Goal: Task Accomplishment & Management: Complete application form

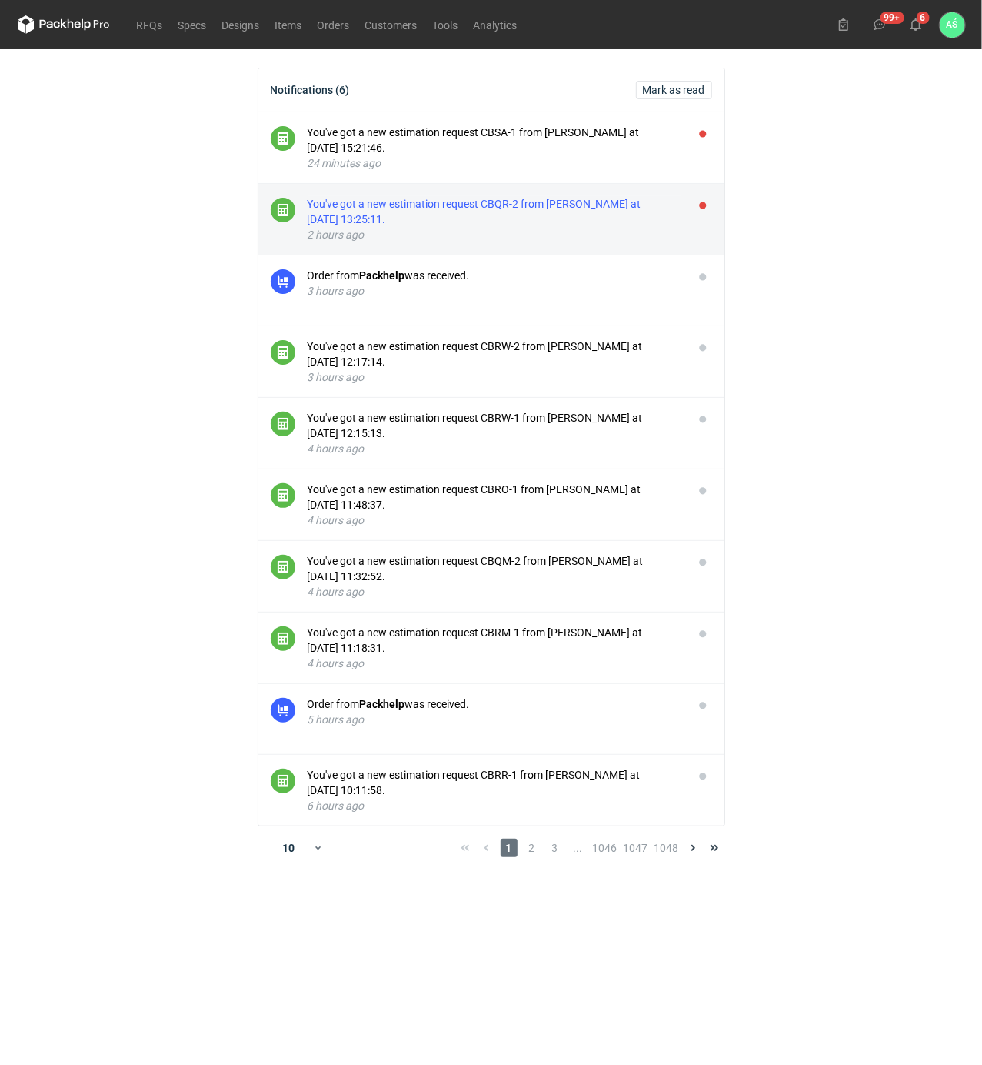
click at [511, 215] on div "You've got a new estimation request CBQR-2 from [PERSON_NAME] at [DATE] 13:25:1…" at bounding box center [495, 211] width 374 height 31
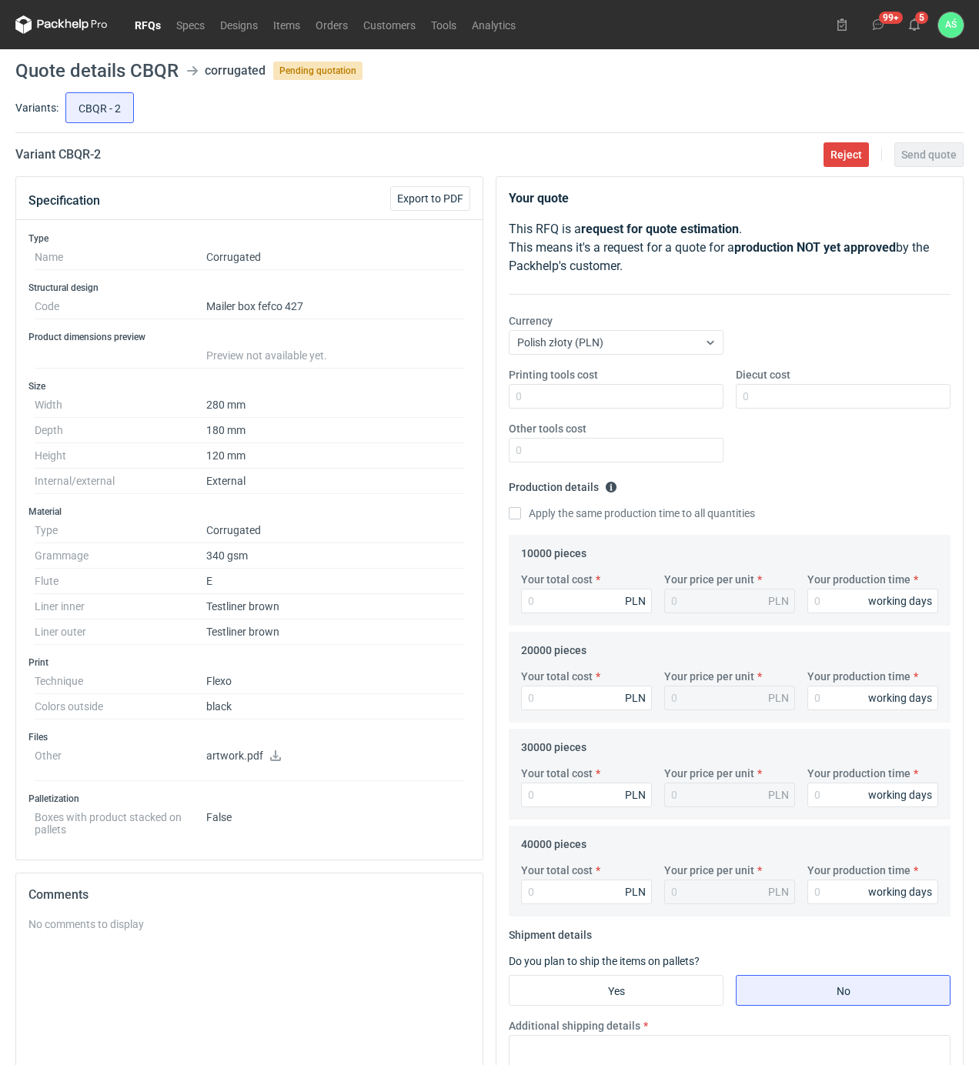
click at [272, 760] on icon at bounding box center [275, 755] width 12 height 11
click at [530, 102] on div "CBQR - 2" at bounding box center [512, 107] width 901 height 37
click at [645, 398] on input "Printing tools cost" at bounding box center [616, 396] width 215 height 25
type input "1400"
type input "1500"
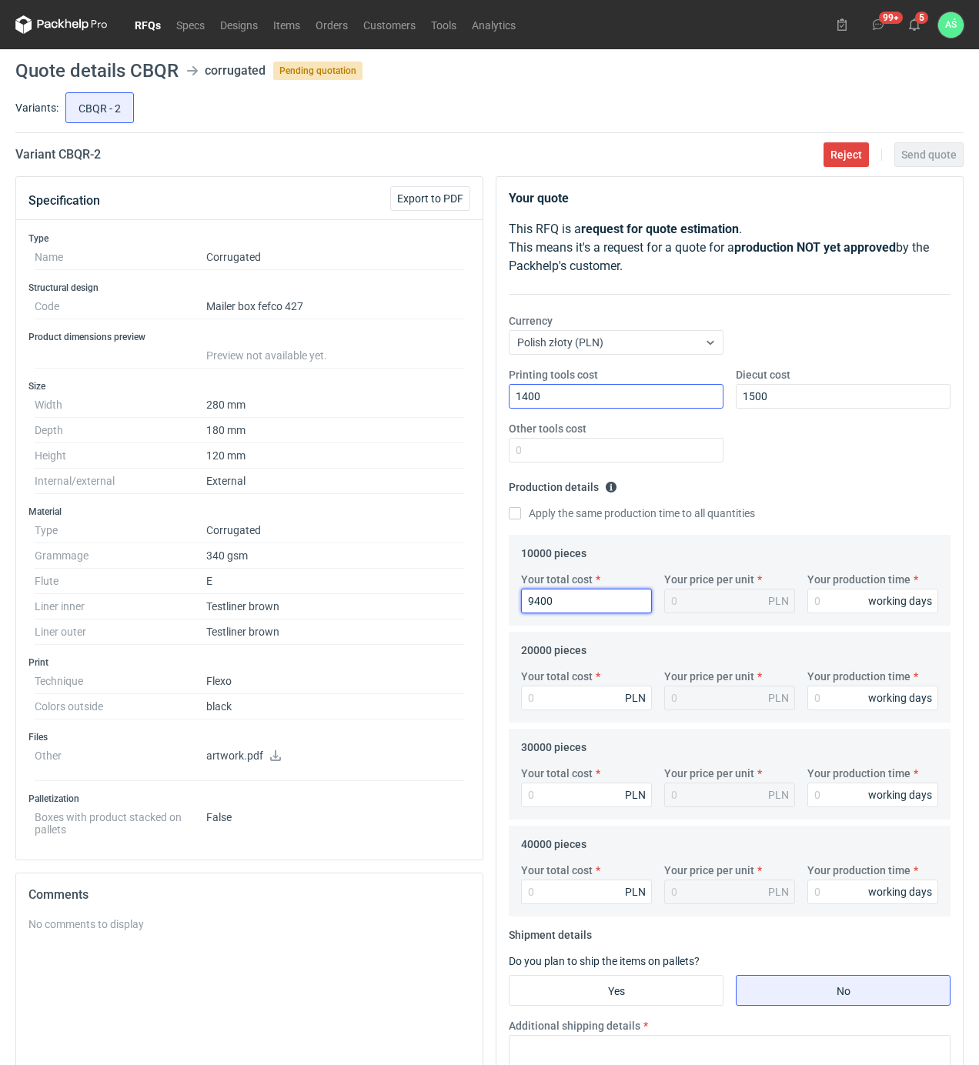
type input "9400"
type input "0.94"
type input "15"
type input "18600"
type input "0.93"
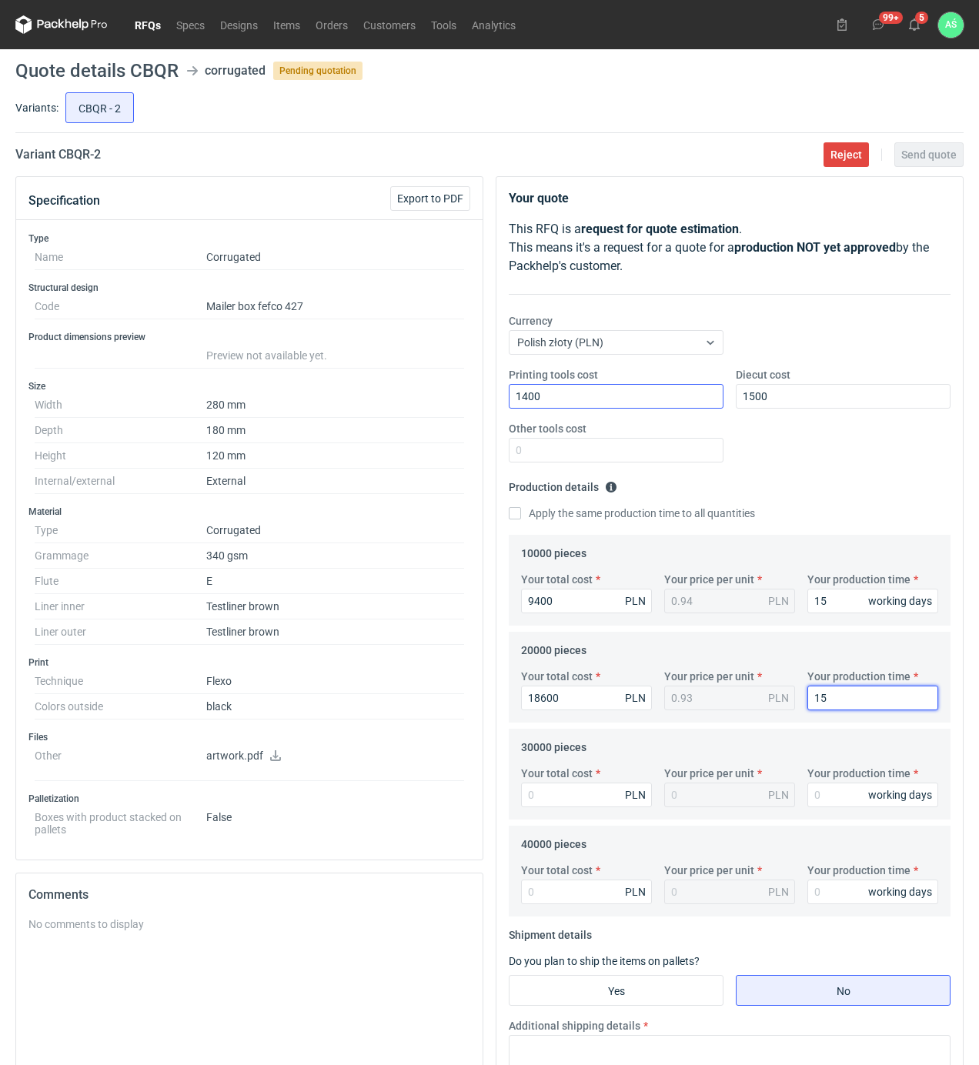
type input "15"
type input "27600"
type input "0.92"
type input "16"
type input "36800"
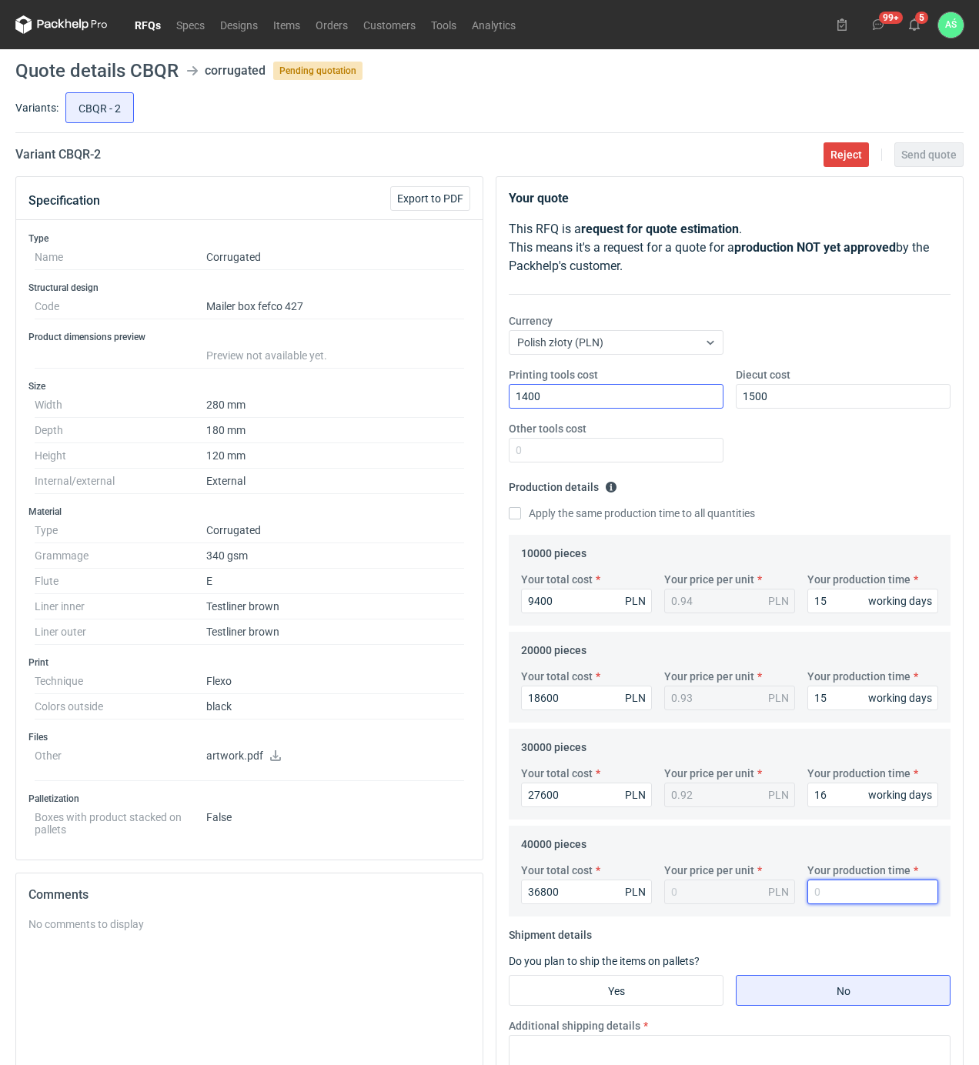
type input "0.92"
type input "16"
click at [626, 977] on input "Yes" at bounding box center [615, 990] width 213 height 29
radio input "true"
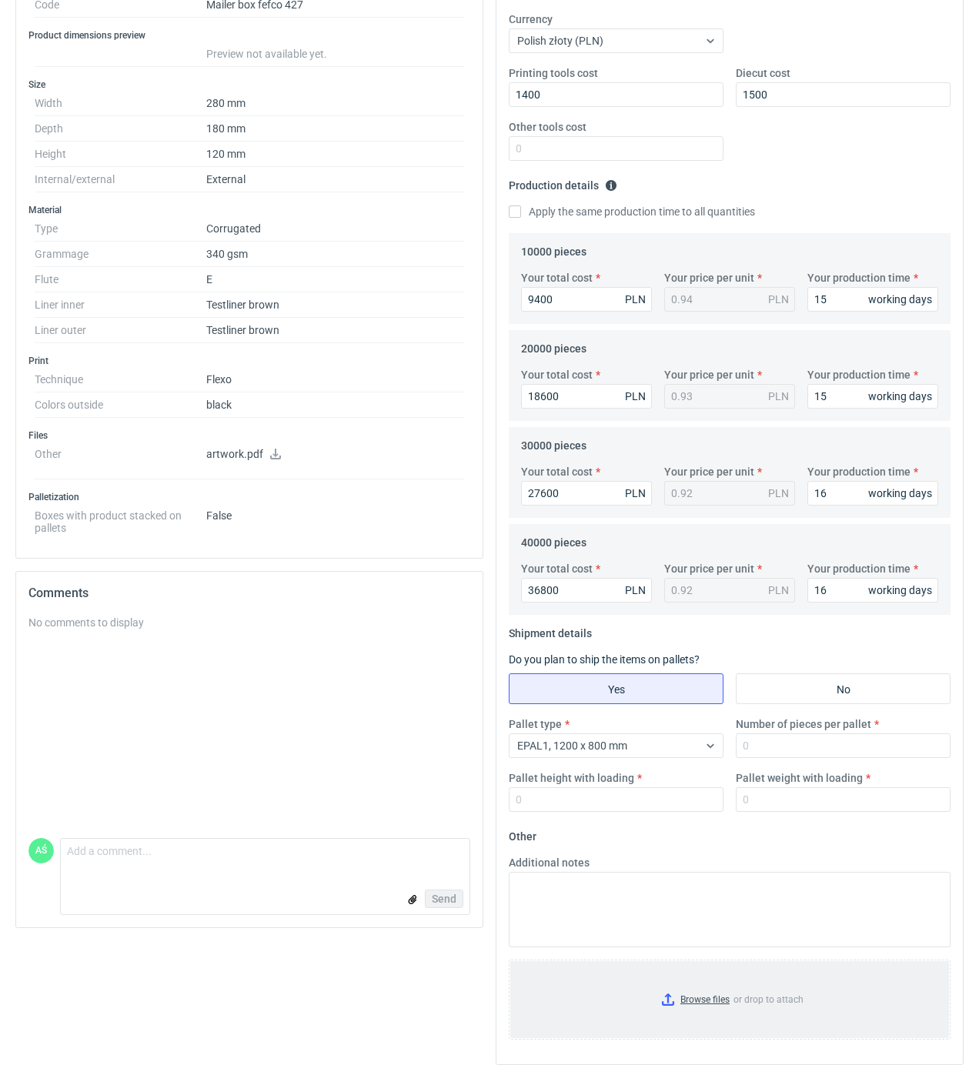
scroll to position [308, 0]
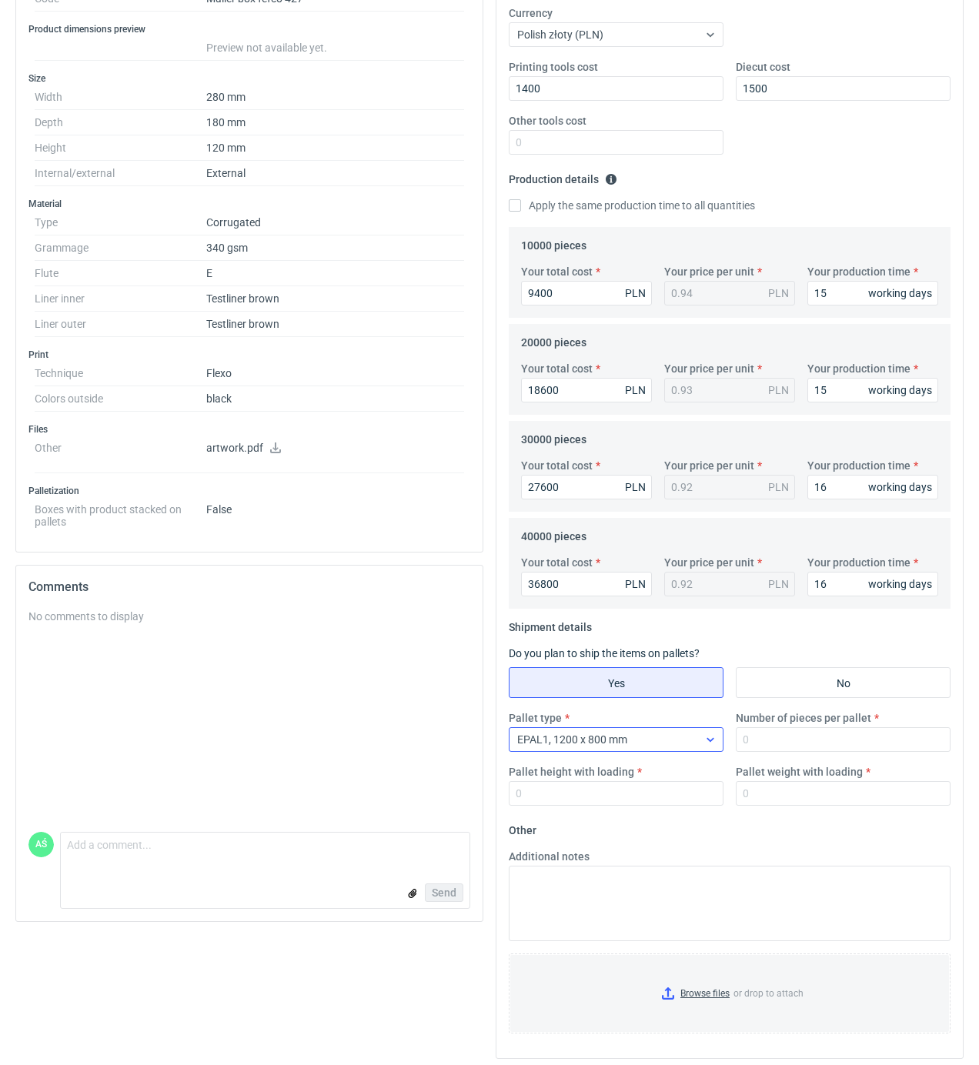
click at [655, 742] on div "EPAL1, 1200 x 800 mm" at bounding box center [603, 740] width 188 height 22
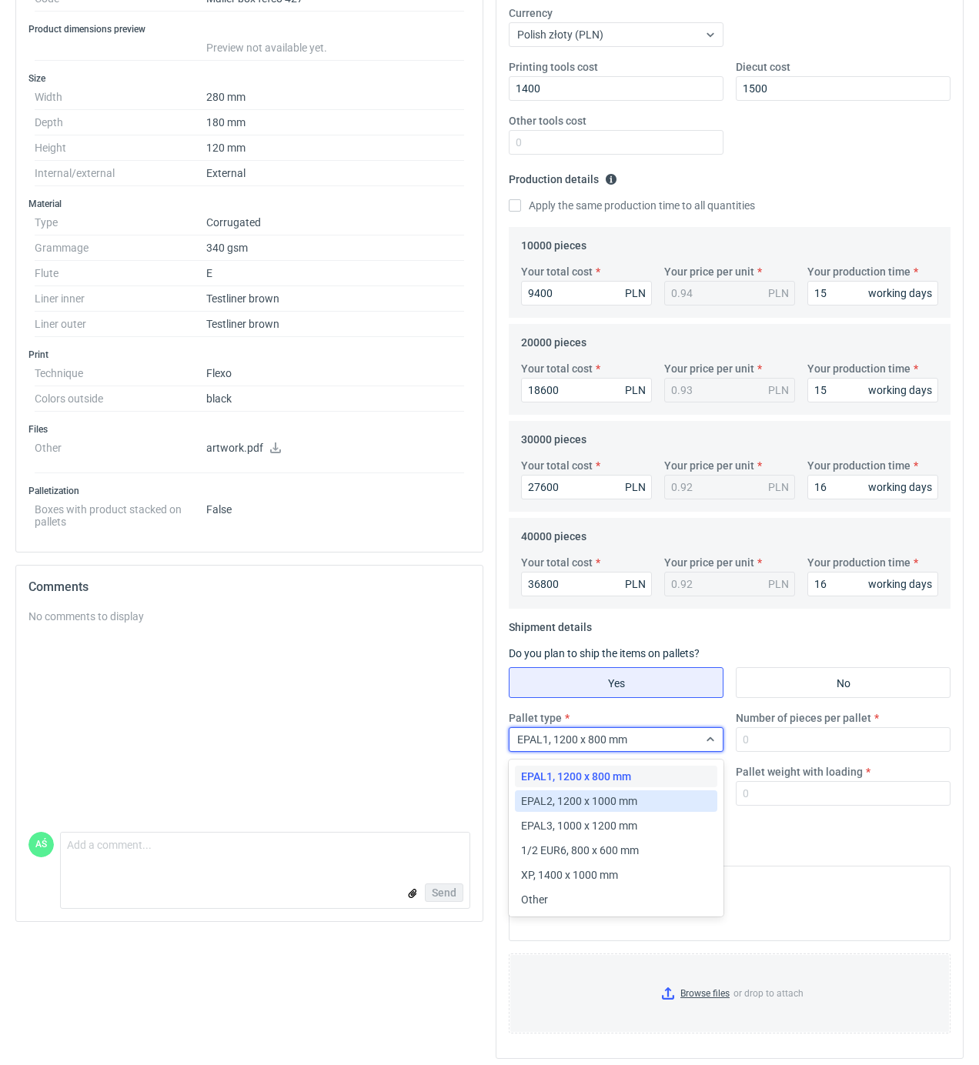
click at [605, 802] on span "EPAL2, 1200 x 1000 mm" at bounding box center [579, 800] width 116 height 15
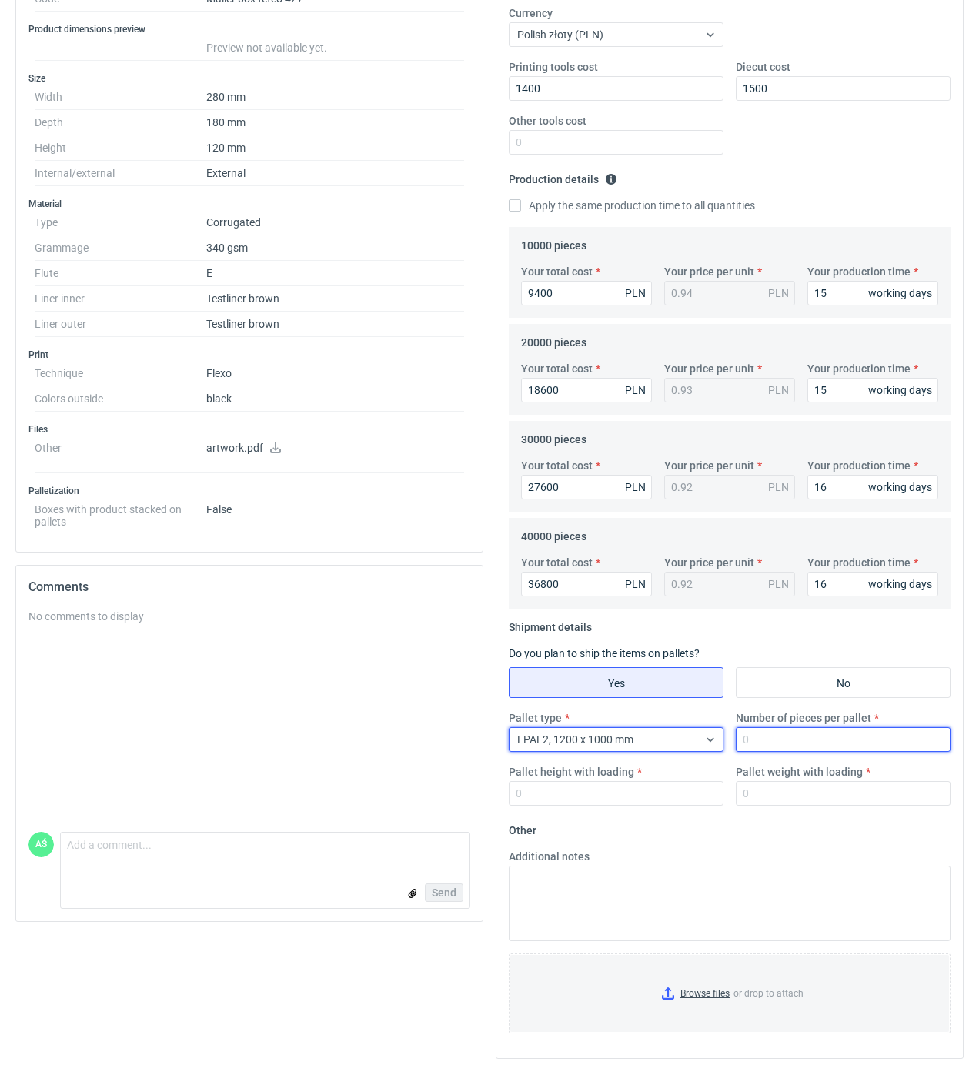
click at [799, 742] on input "Number of pieces per pallet" at bounding box center [842, 739] width 215 height 25
click at [709, 745] on icon at bounding box center [710, 739] width 12 height 12
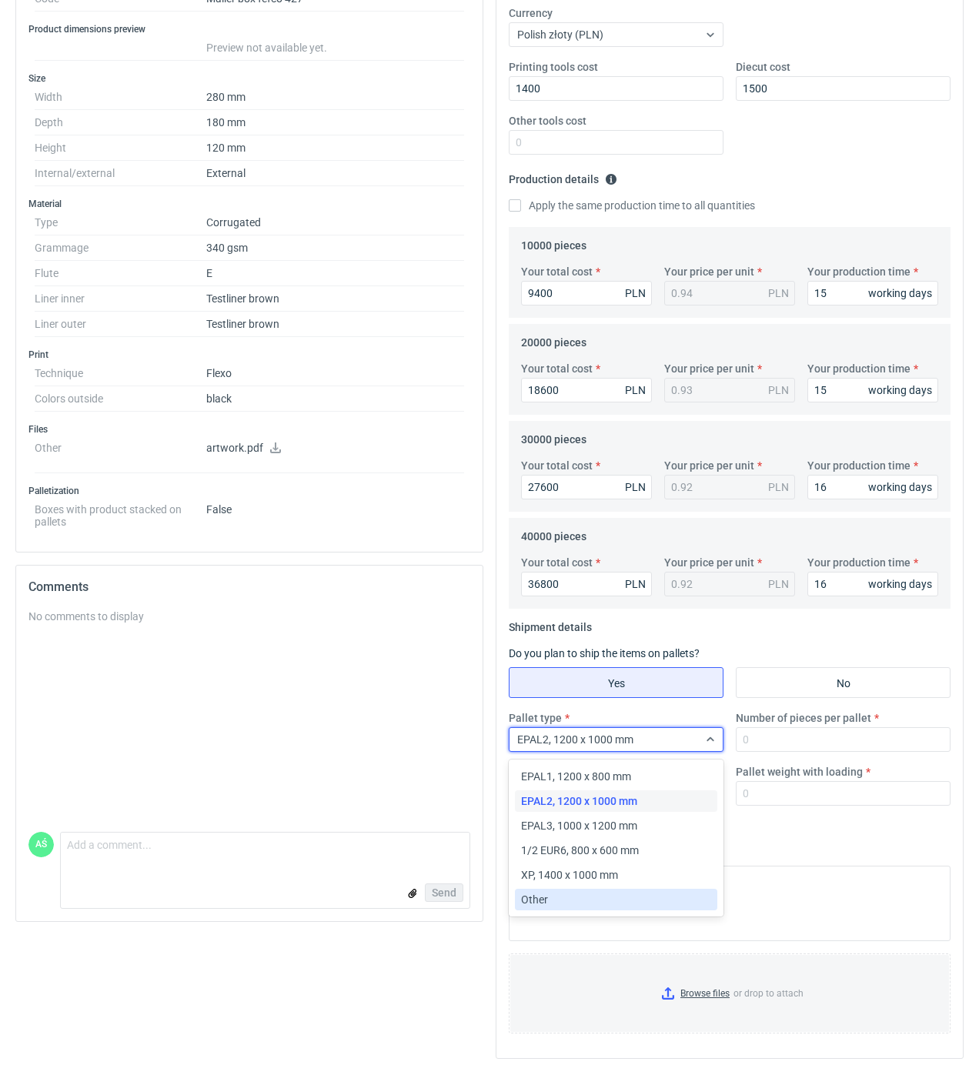
click at [535, 908] on div "Other" at bounding box center [616, 900] width 202 height 22
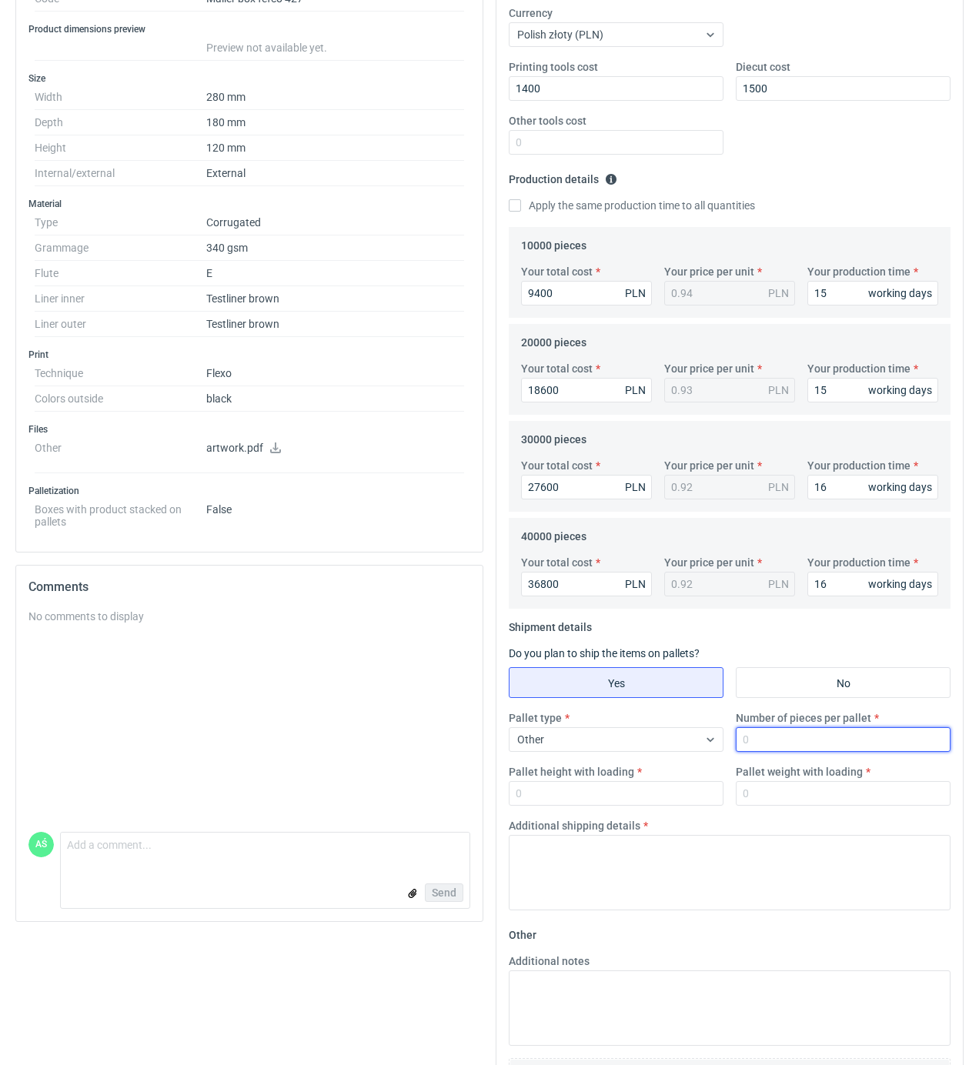
click at [797, 752] on input "Number of pieces per pallet" at bounding box center [842, 739] width 215 height 25
type input "2000"
type input "1850"
type input "350"
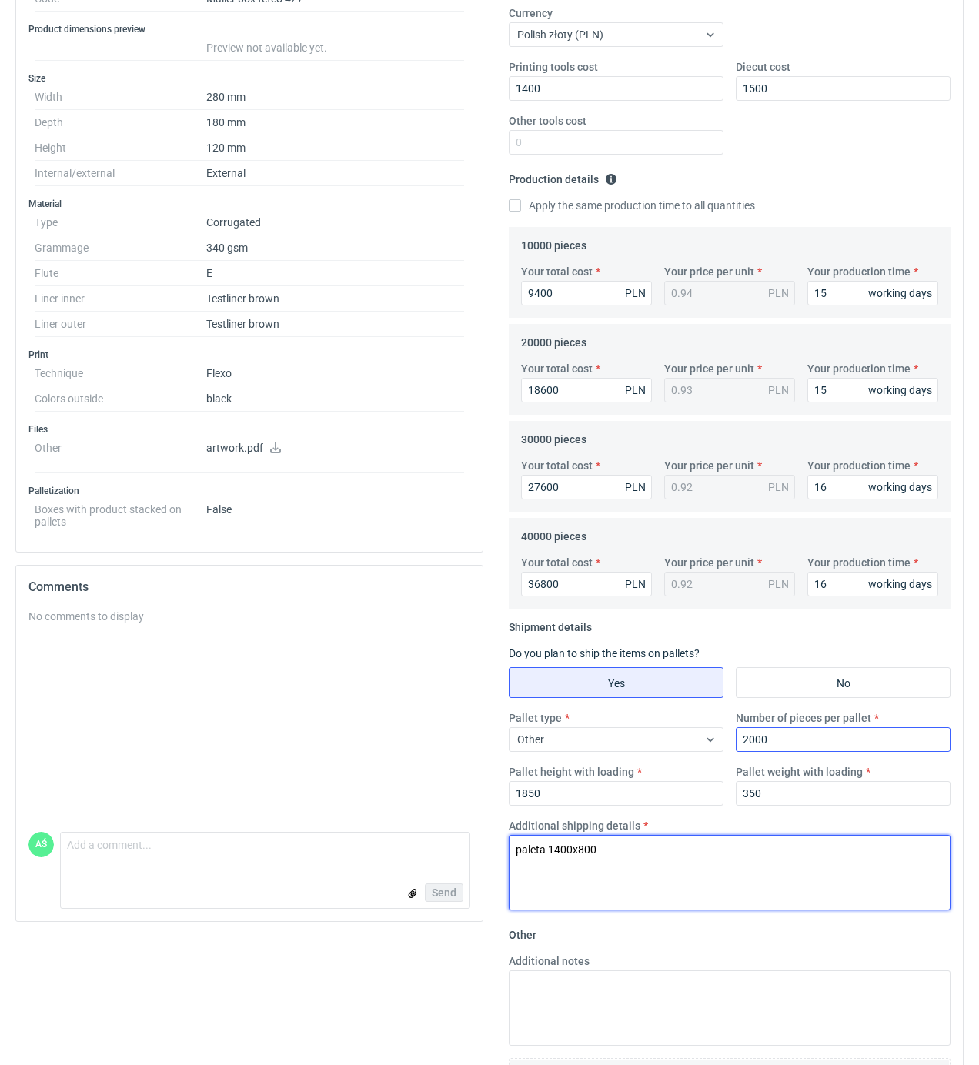
type textarea "paleta 1400x800"
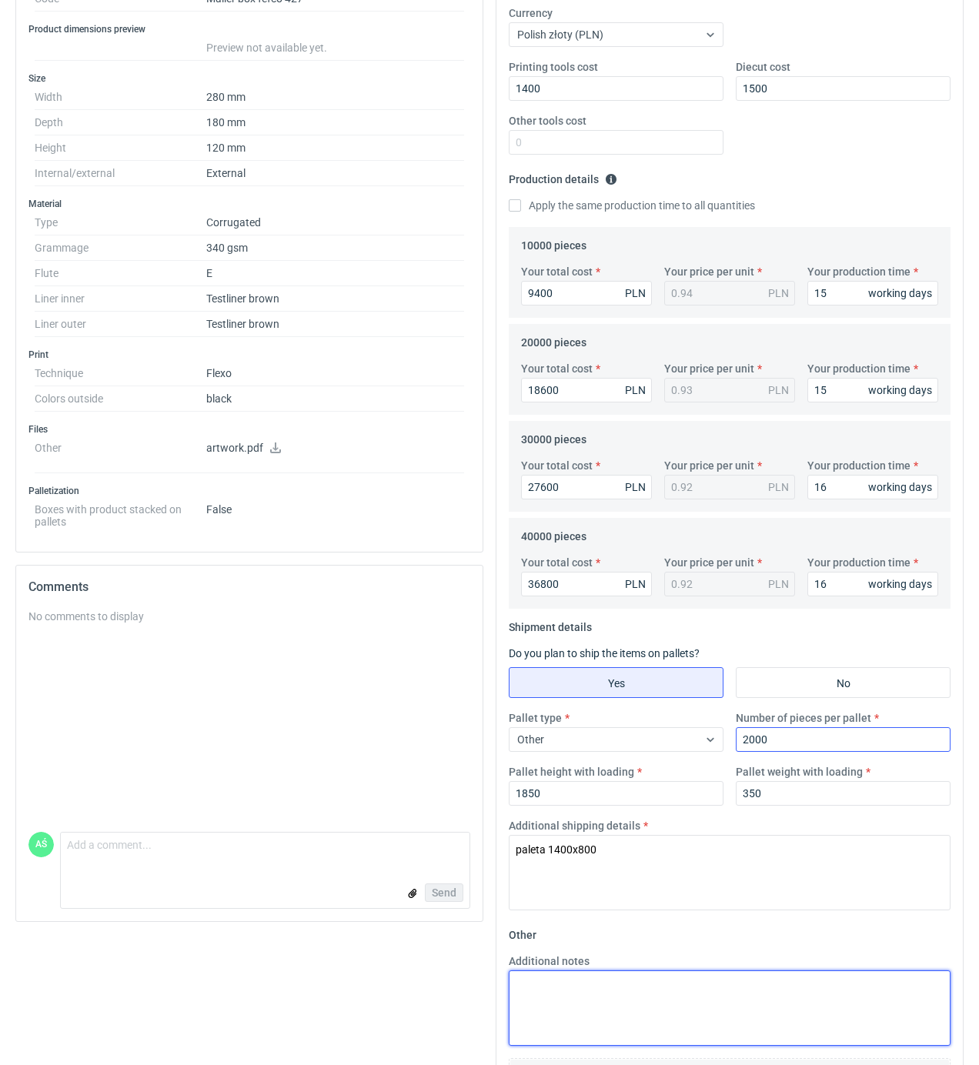
paste textarea "paleta 1400x800"
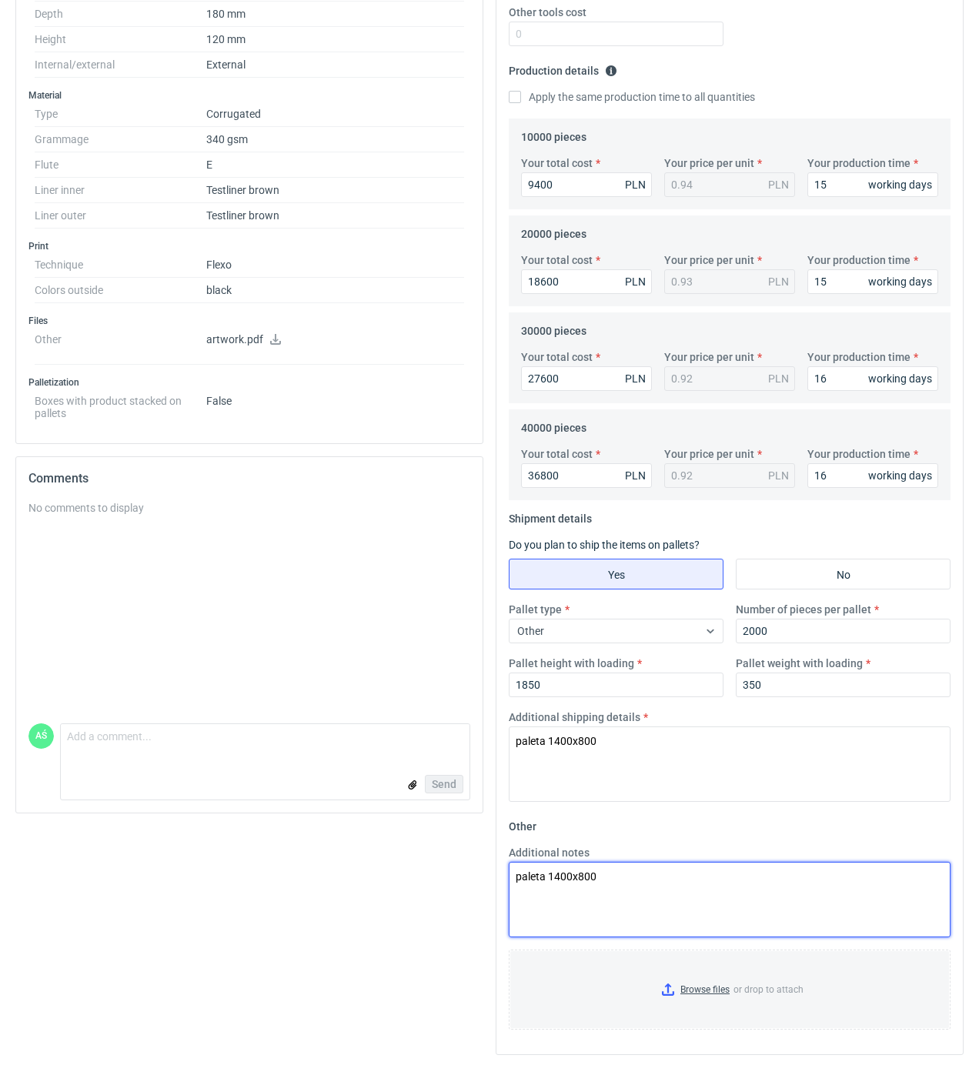
scroll to position [422, 0]
type textarea "paleta 1400x800"
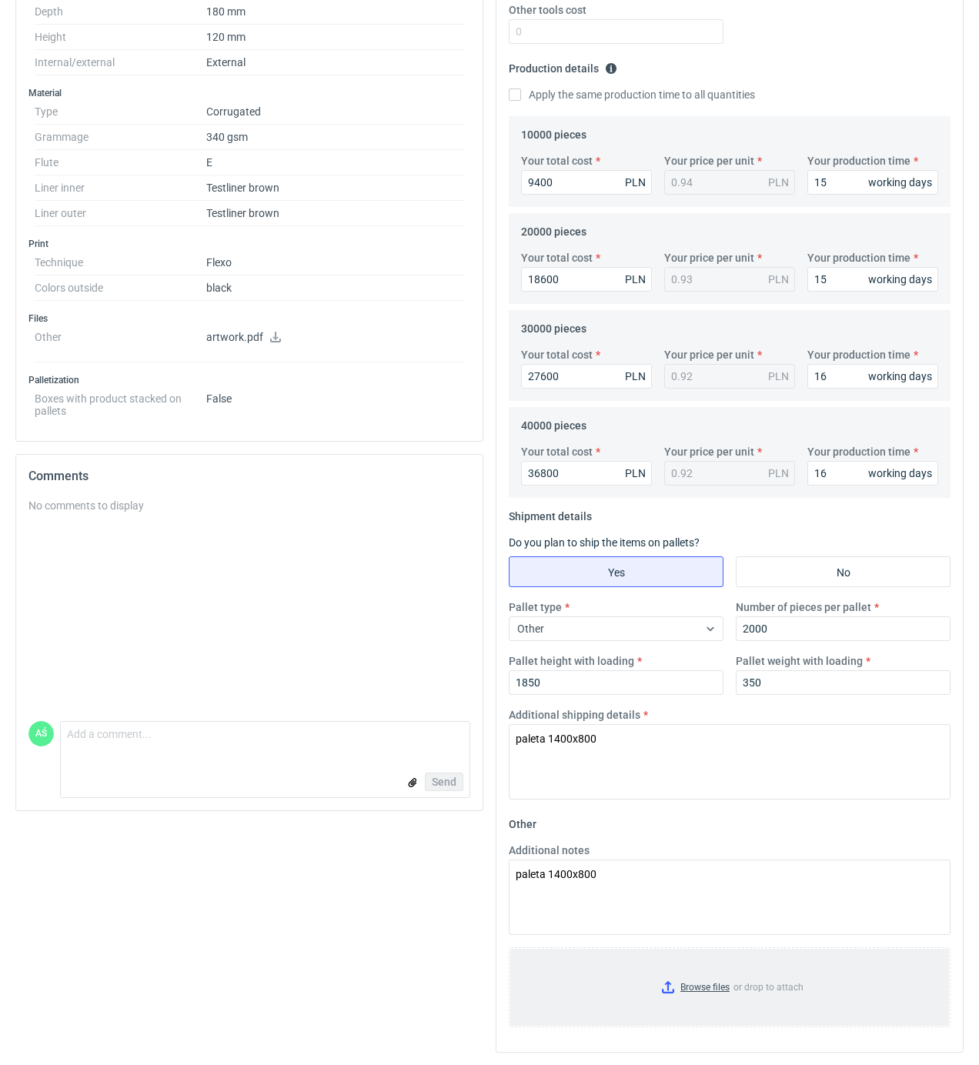
click at [711, 995] on input "Browse files or drop to attach" at bounding box center [729, 987] width 439 height 77
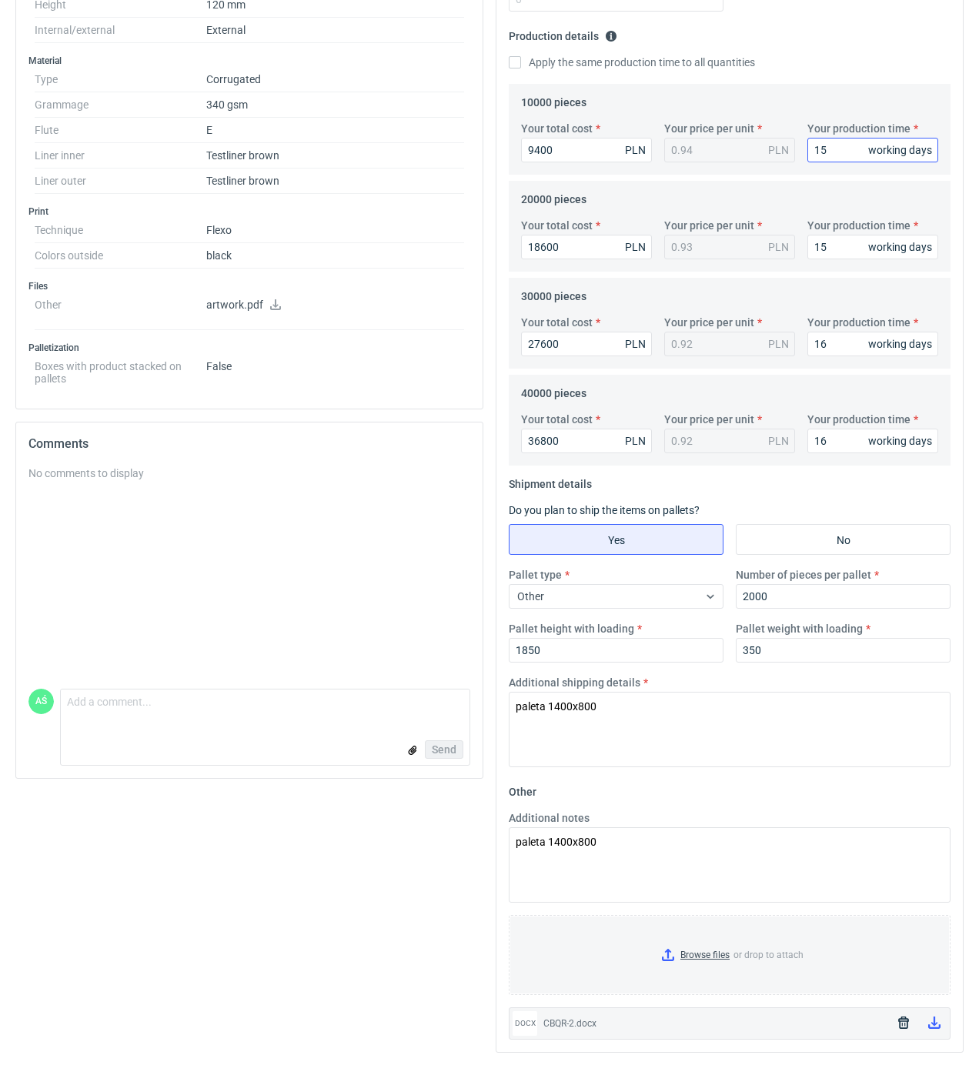
scroll to position [0, 0]
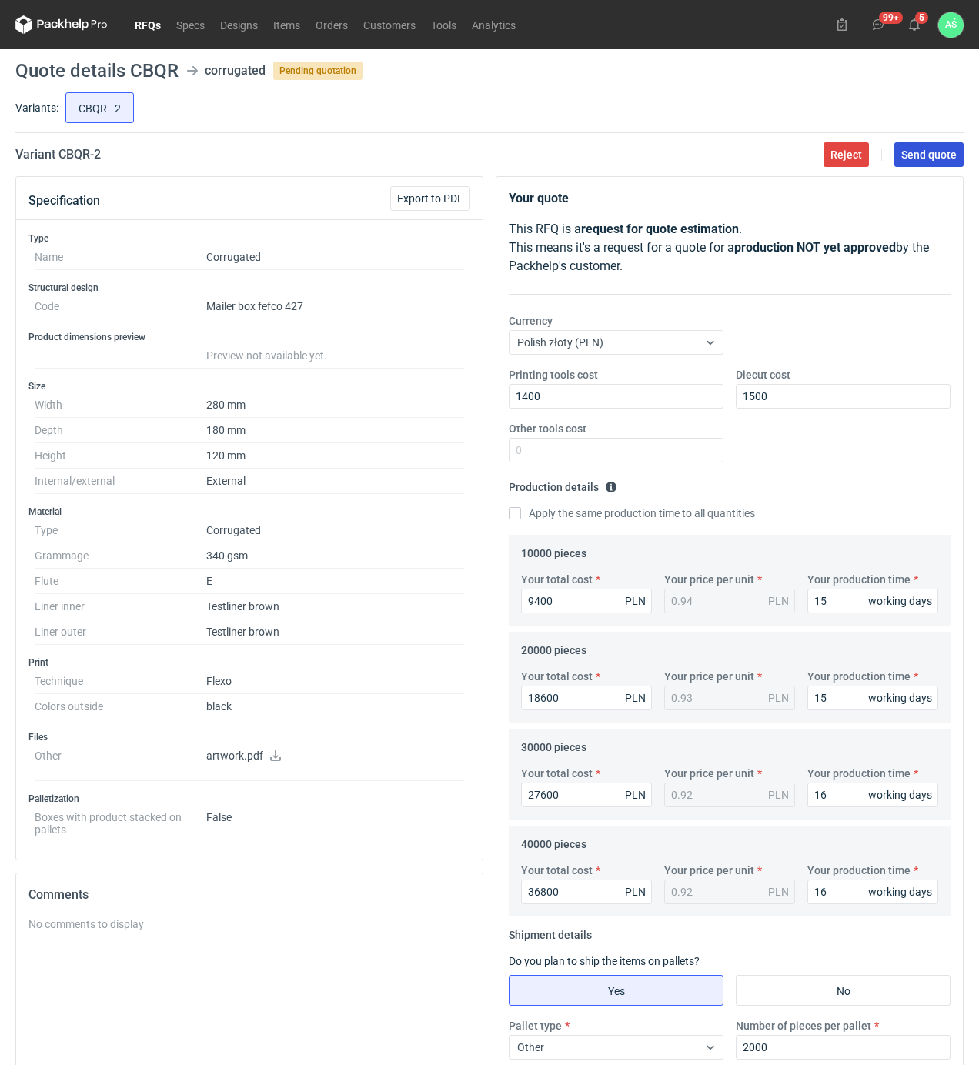
click at [916, 160] on span "Send quote" at bounding box center [928, 154] width 55 height 11
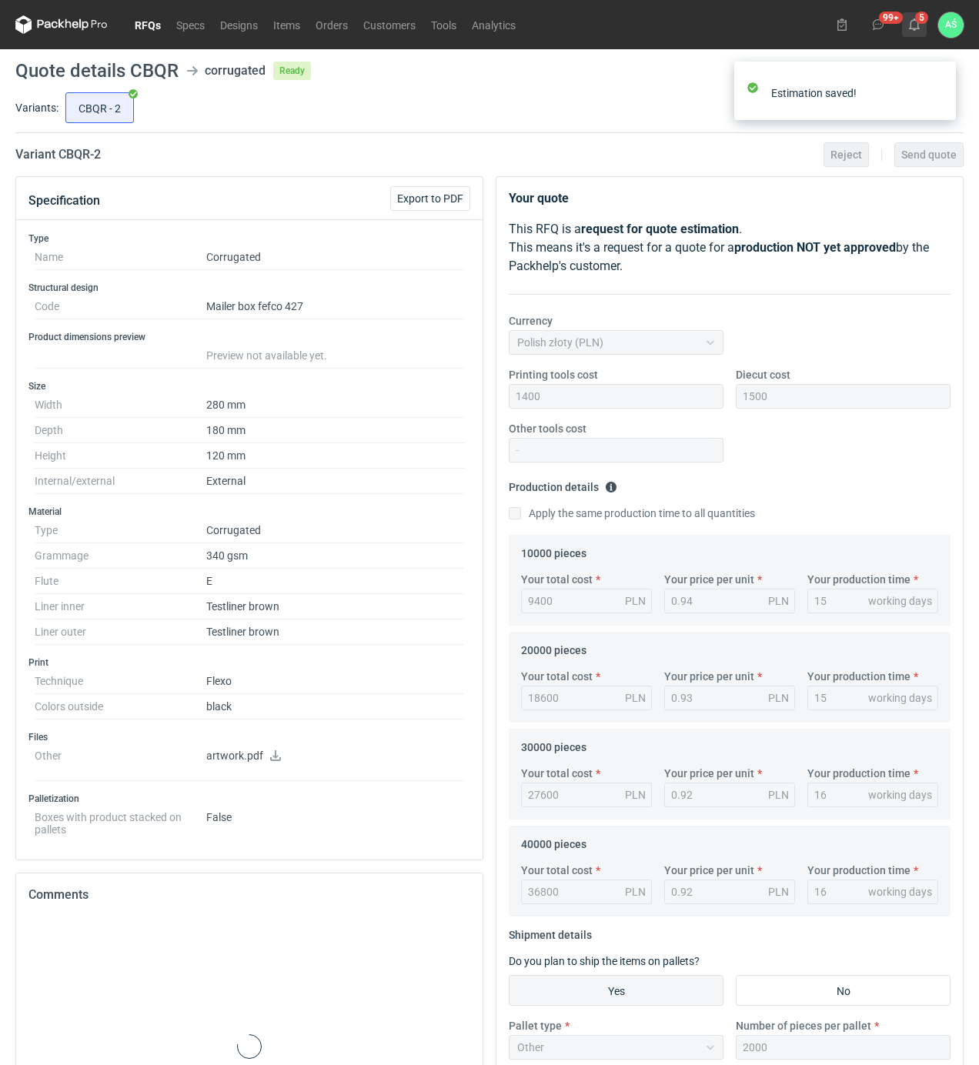
click at [912, 31] on button "5" at bounding box center [914, 24] width 25 height 25
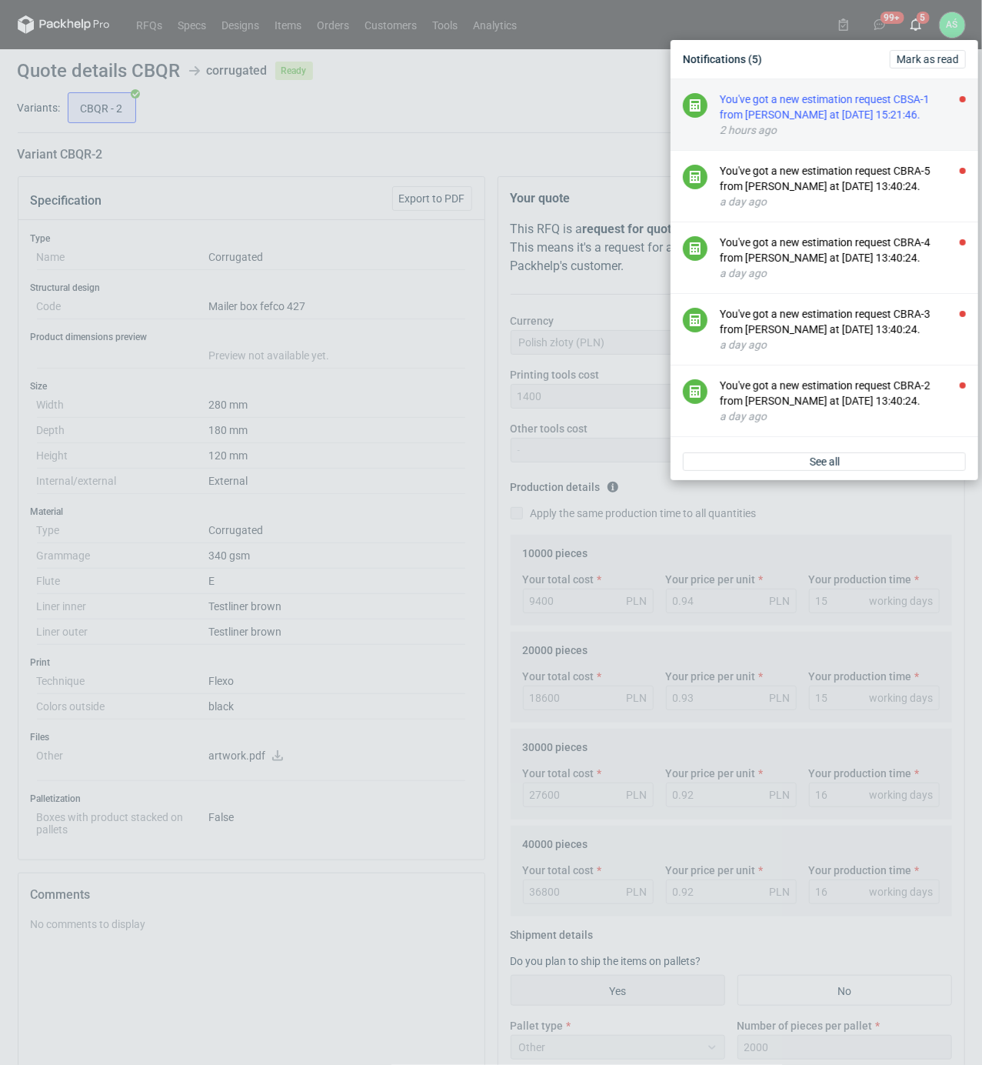
click at [772, 115] on div "You've got a new estimation request CBSA-1 from [PERSON_NAME] at [DATE] 15:21:4…" at bounding box center [843, 107] width 246 height 31
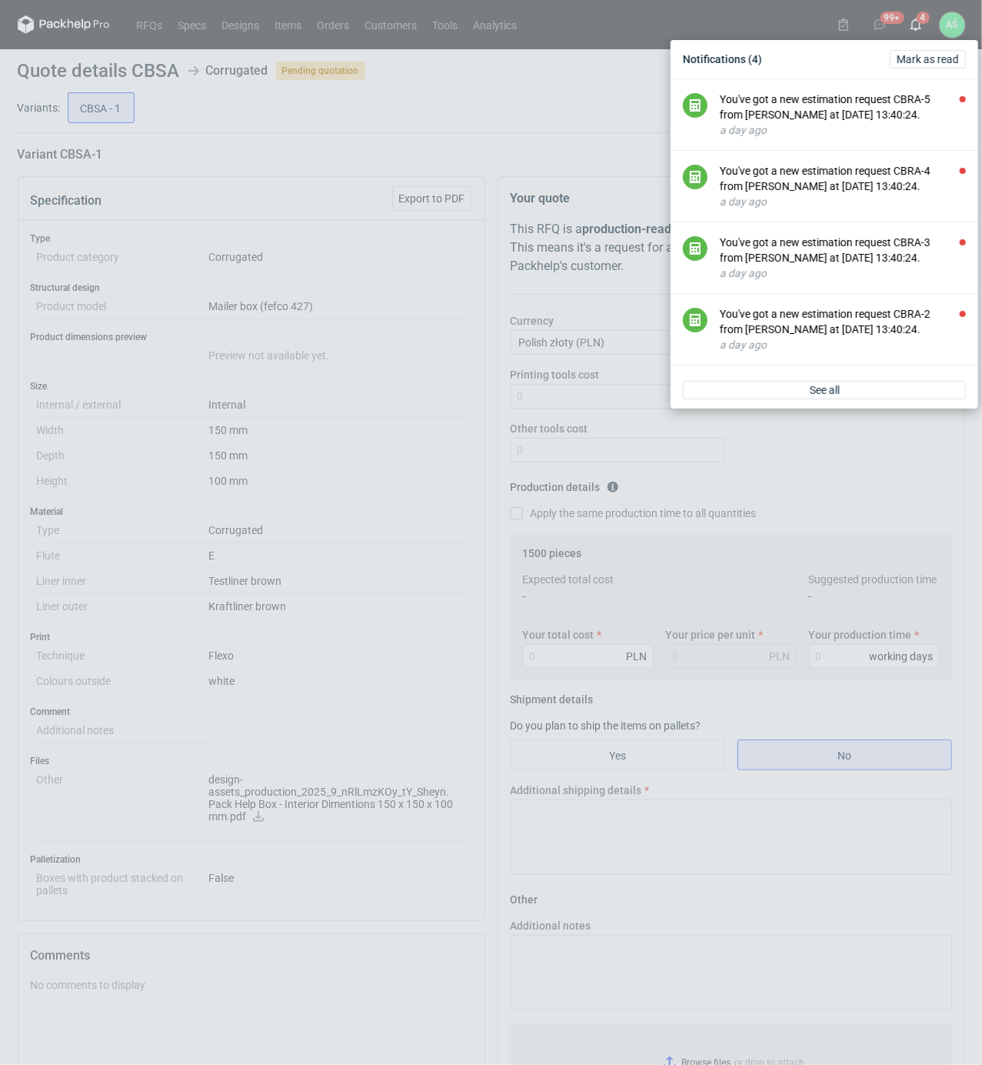
click at [411, 308] on div "Notifications (4) [PERSON_NAME] as read You've got a new estimation request CBR…" at bounding box center [491, 532] width 982 height 1065
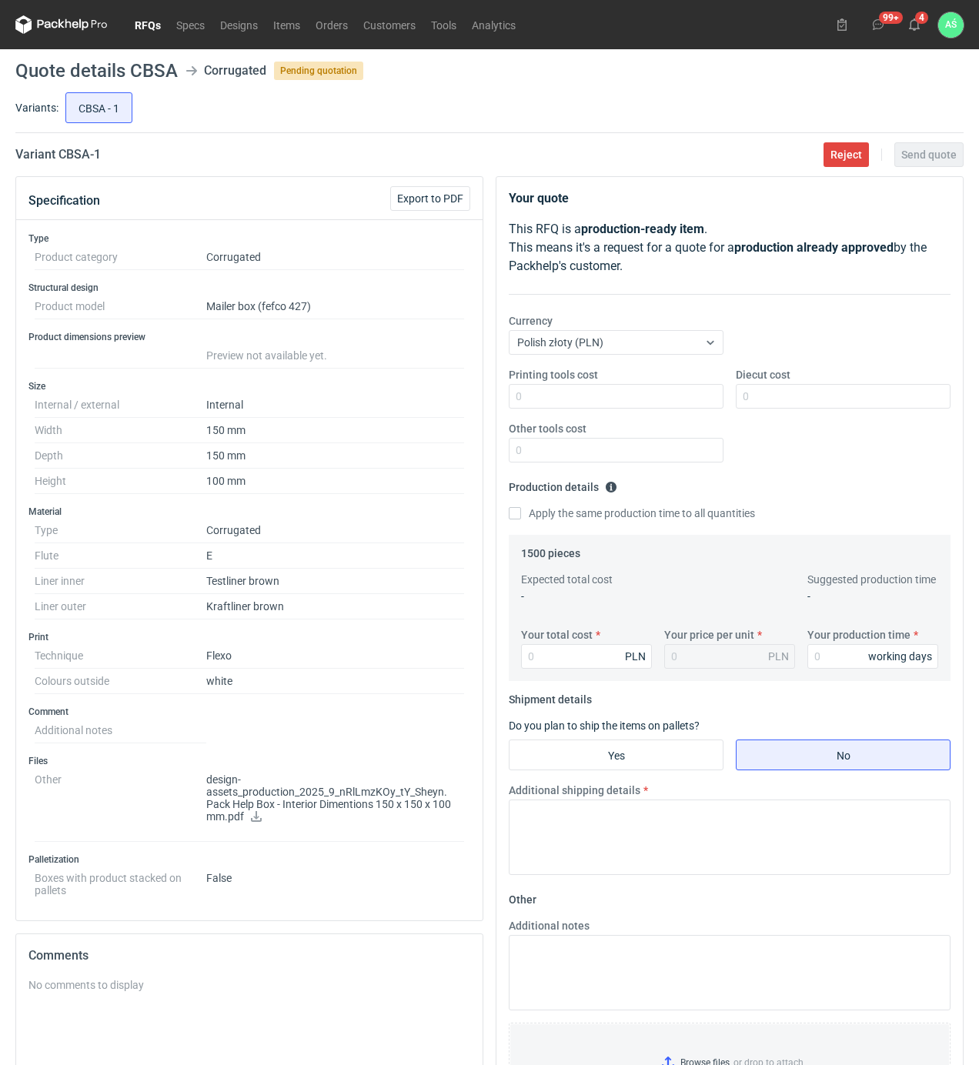
click at [260, 822] on icon at bounding box center [256, 816] width 11 height 11
click at [703, 403] on input "Printing tools cost" at bounding box center [616, 396] width 215 height 25
type input "650"
type input "70"
click at [652, 394] on input "650" at bounding box center [616, 396] width 215 height 25
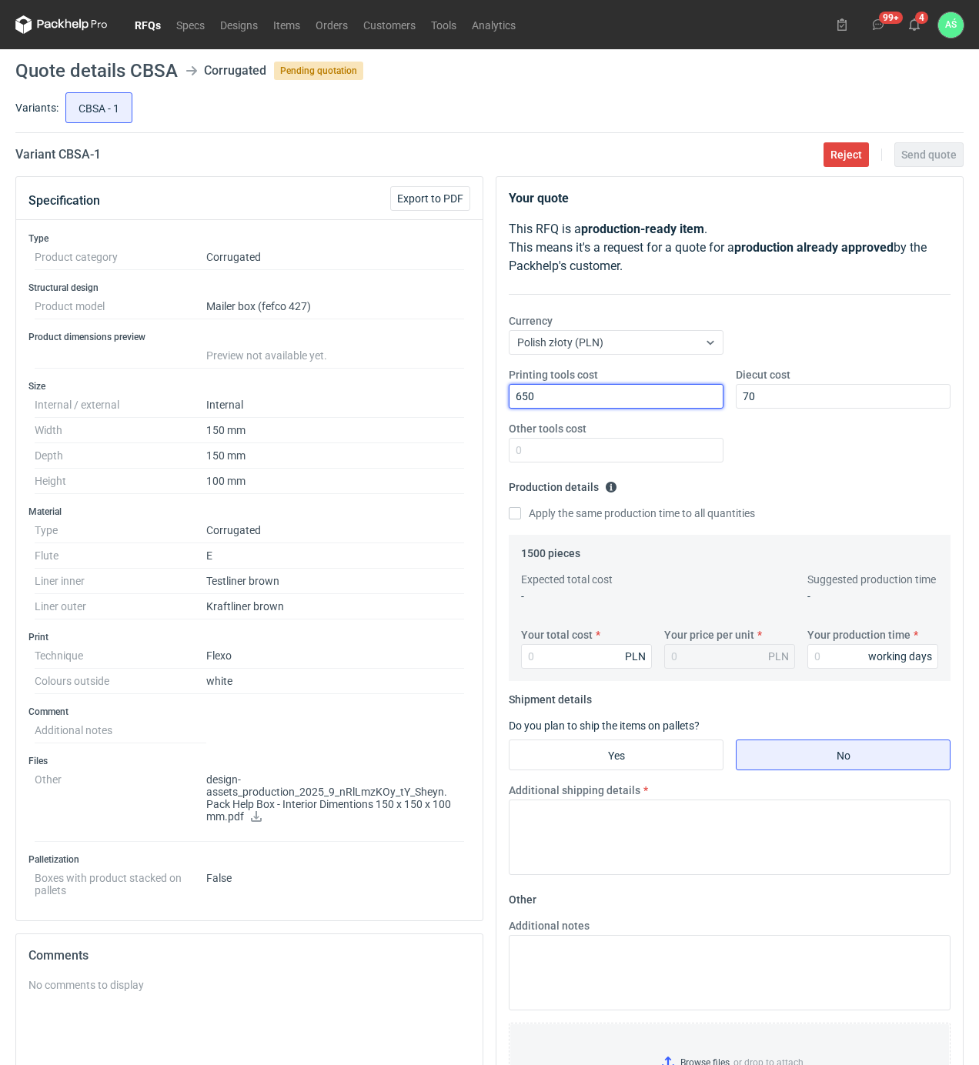
click at [652, 394] on input "650" at bounding box center [616, 396] width 215 height 25
type input "700"
type input "650"
type input "2040"
type input "1.36"
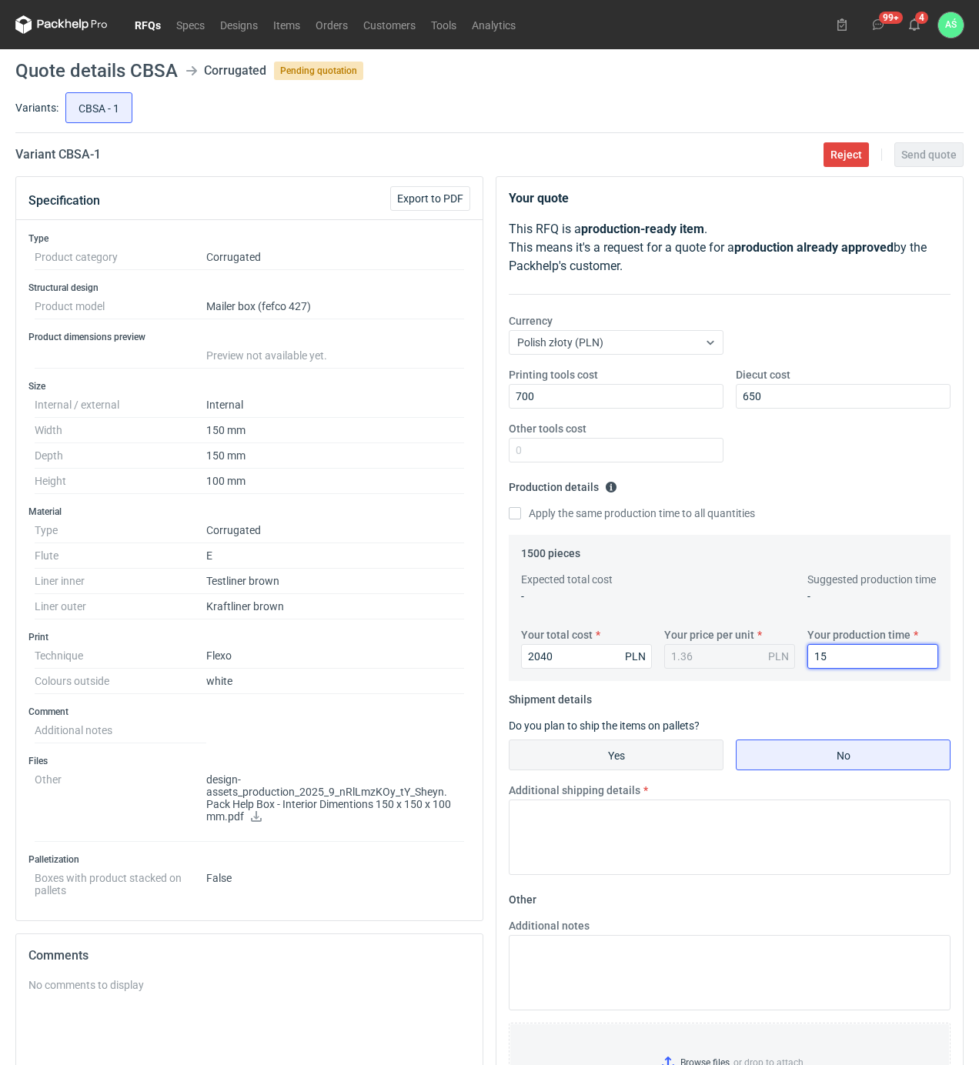
type input "15"
click at [626, 759] on input "Yes" at bounding box center [615, 754] width 213 height 29
radio input "true"
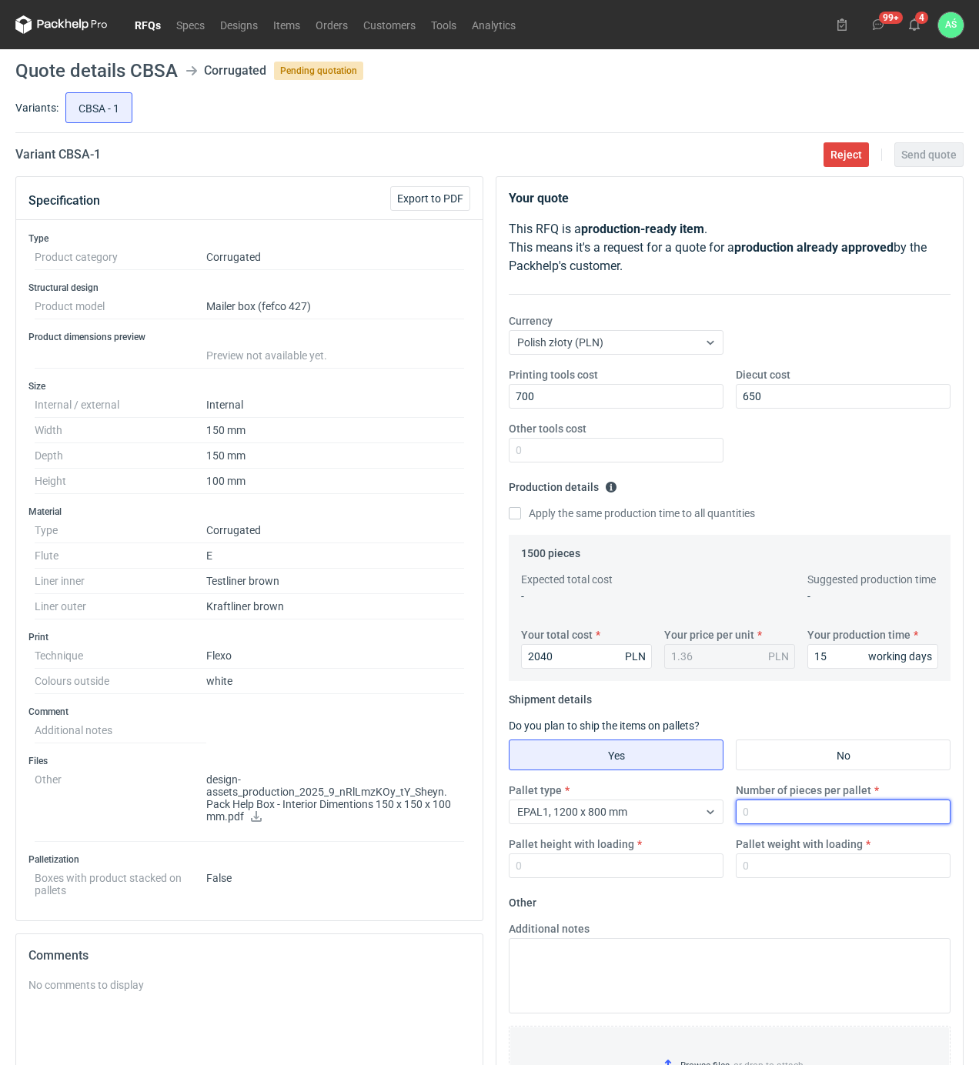
click at [771, 819] on input "Number of pieces per pallet" at bounding box center [842, 811] width 215 height 25
type input "1500"
type input "1800"
type input "200"
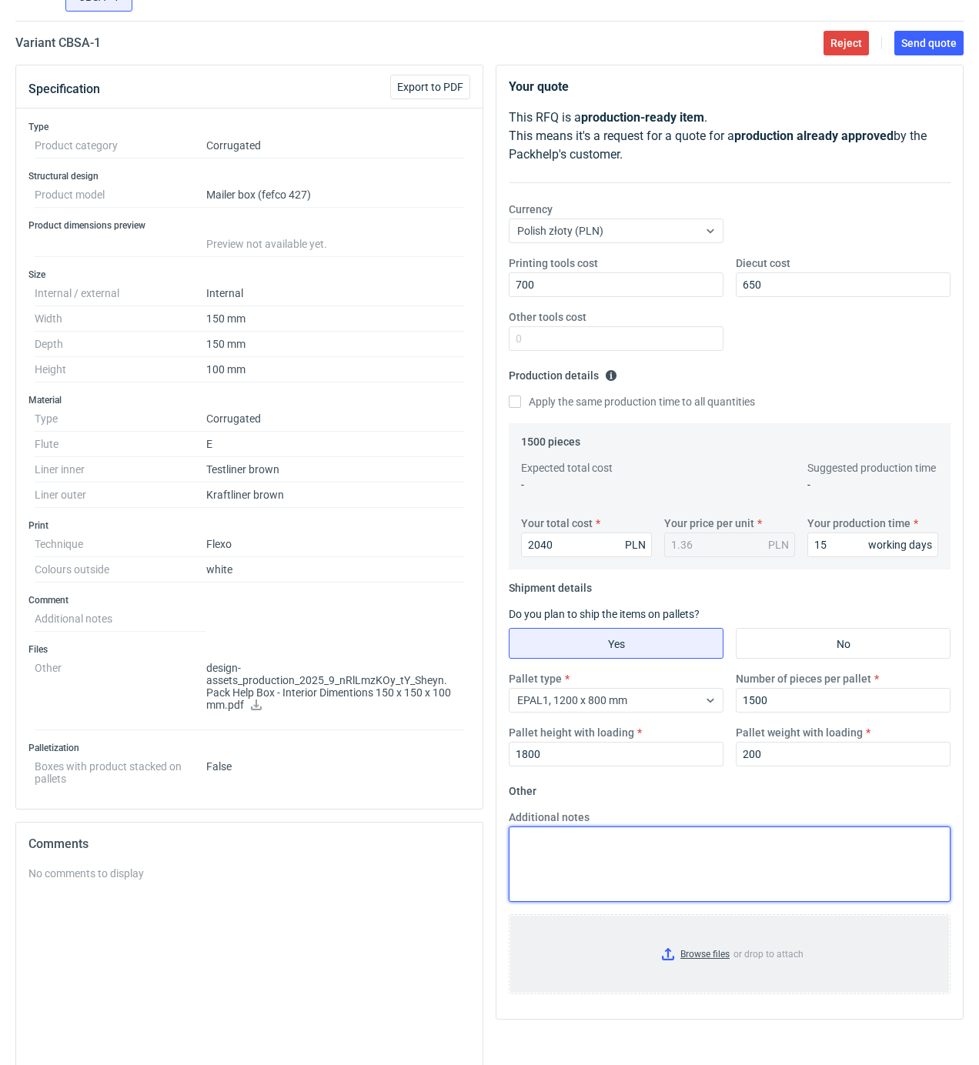
scroll to position [243, 0]
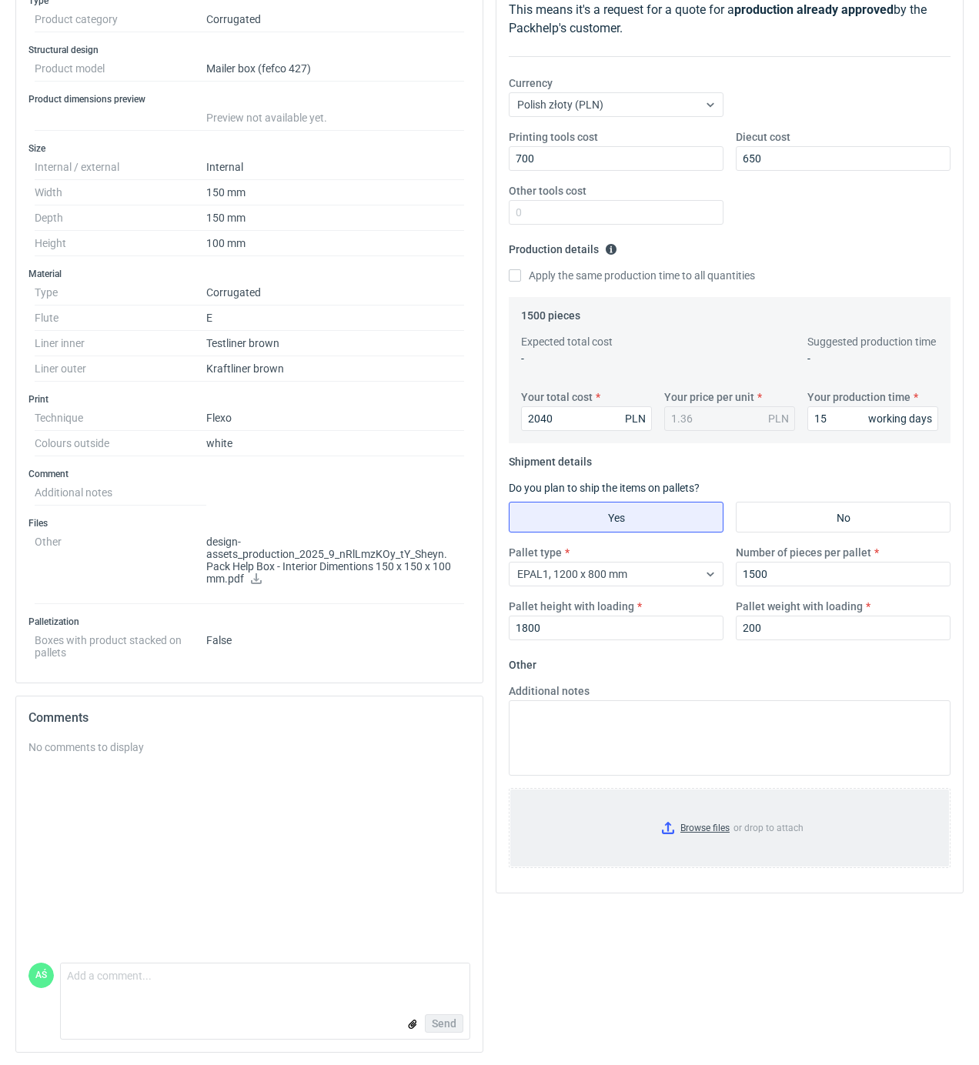
click at [718, 819] on input "Browse files or drop to attach" at bounding box center [729, 827] width 439 height 77
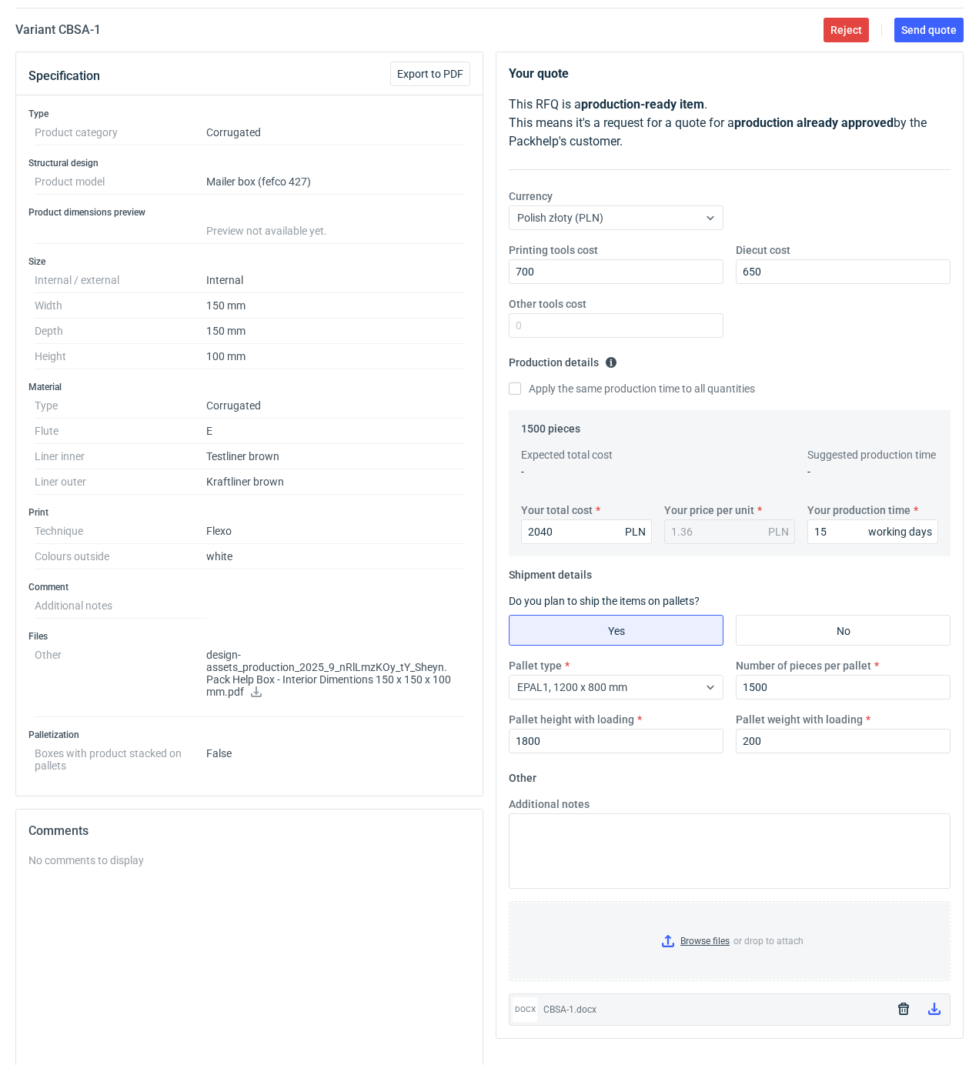
scroll to position [0, 0]
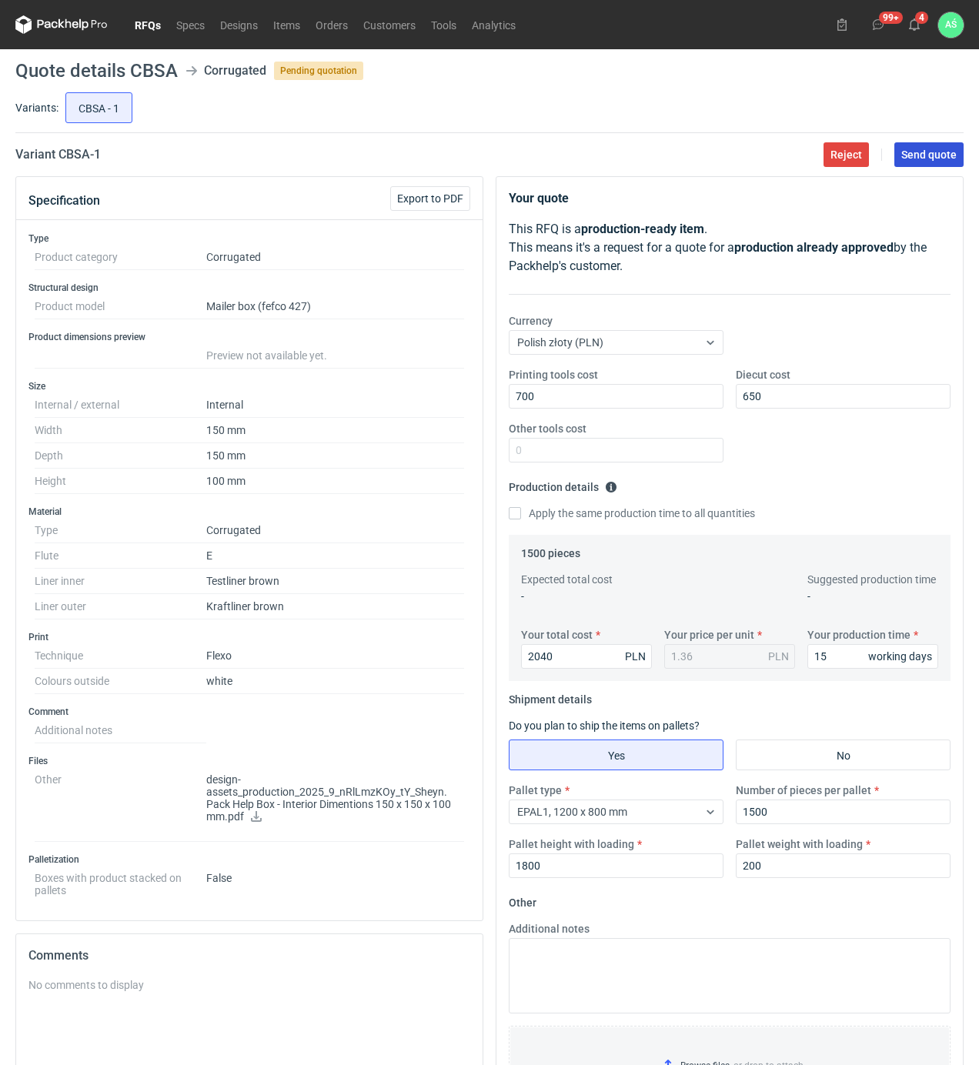
click at [936, 151] on span "Send quote" at bounding box center [928, 154] width 55 height 11
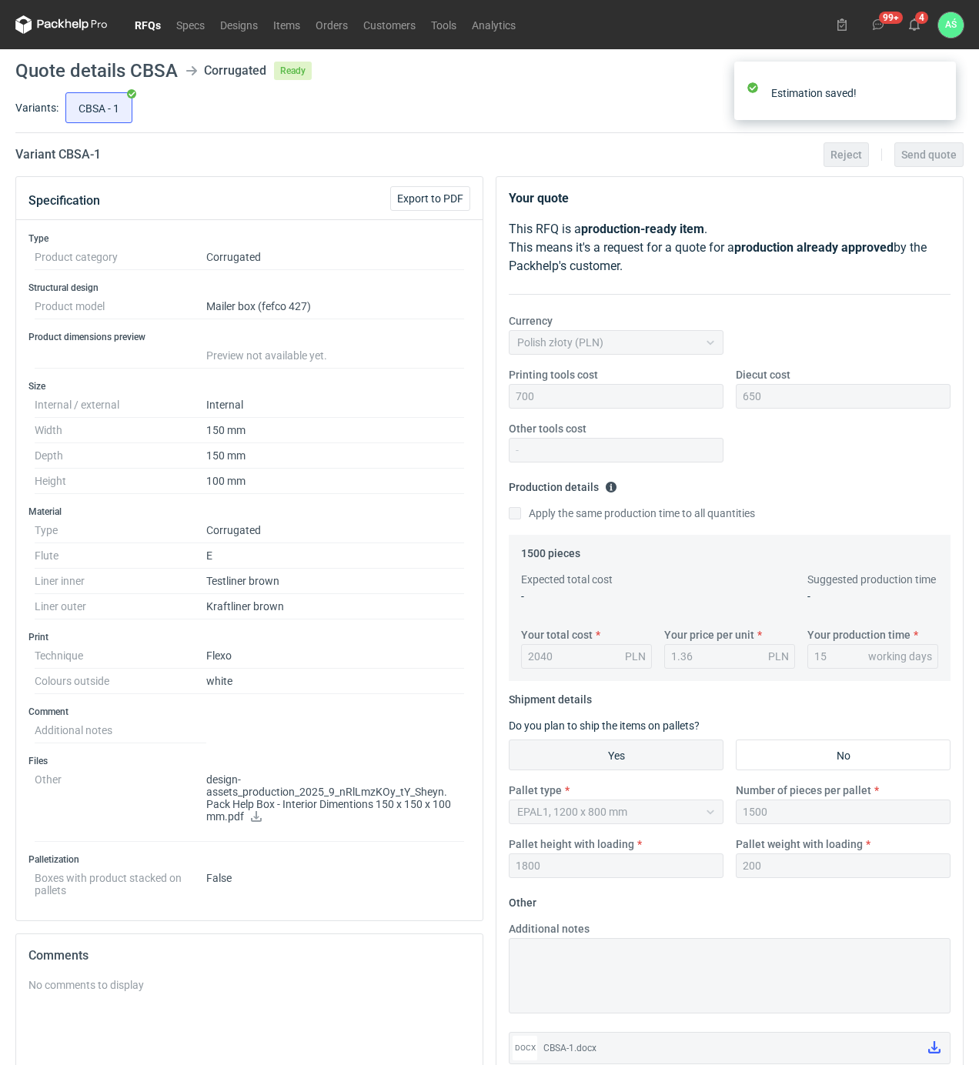
click at [145, 25] on link "RFQs" at bounding box center [148, 24] width 42 height 18
